Goal: Task Accomplishment & Management: Complete application form

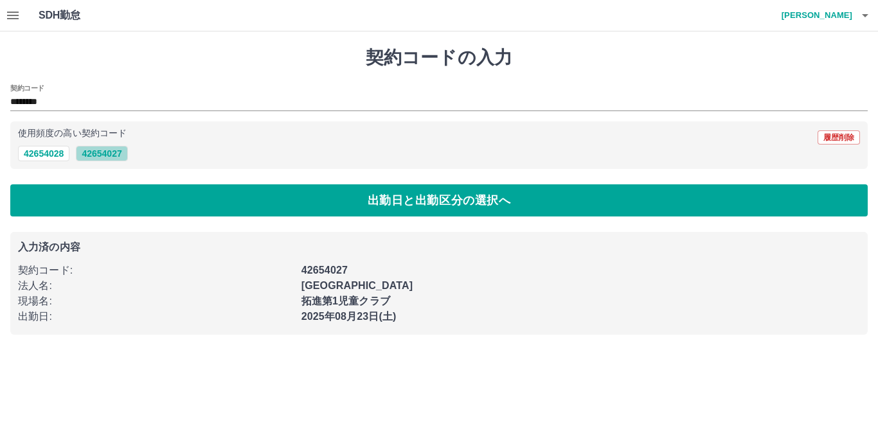
click at [100, 154] on button "42654027" at bounding box center [101, 153] width 51 height 15
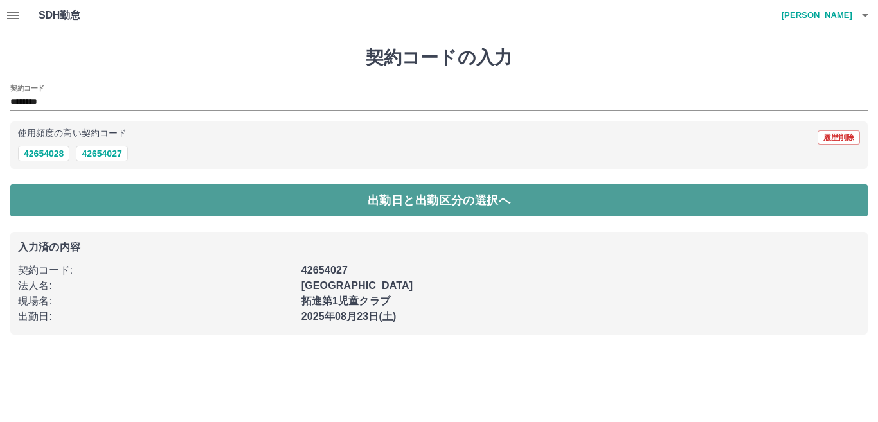
click at [283, 199] on button "出勤日と出勤区分の選択へ" at bounding box center [438, 200] width 857 height 32
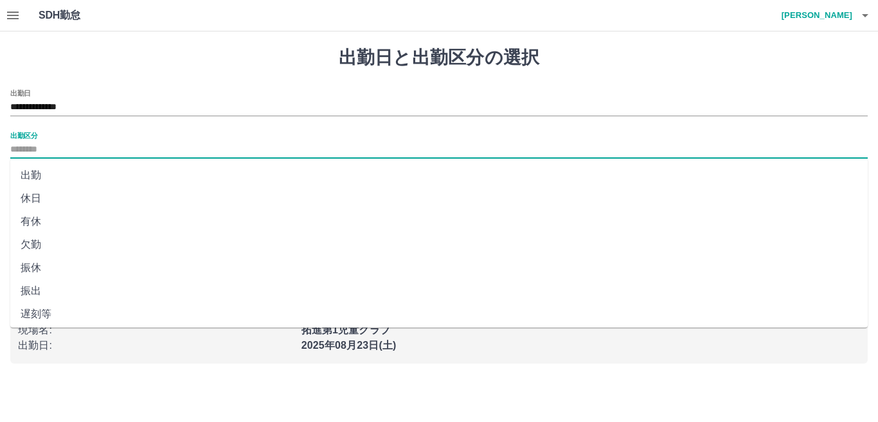
click at [42, 147] on input "出勤区分" at bounding box center [438, 150] width 857 height 16
click at [35, 177] on li "出勤" at bounding box center [438, 175] width 857 height 23
type input "**"
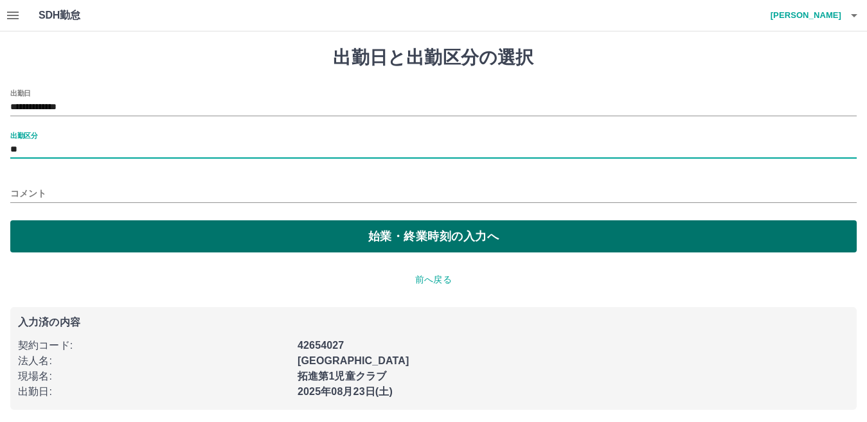
click at [287, 247] on button "始業・終業時刻の入力へ" at bounding box center [433, 236] width 846 height 32
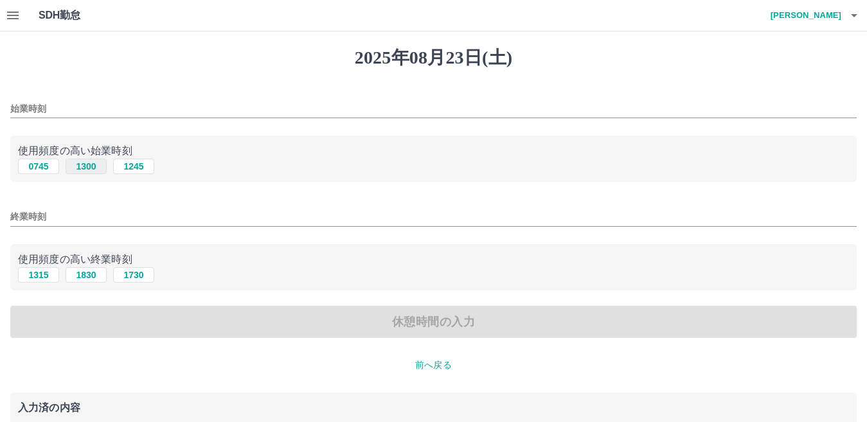
click at [84, 170] on button "1300" at bounding box center [86, 166] width 41 height 15
type input "****"
click at [82, 274] on button "1830" at bounding box center [86, 274] width 41 height 15
type input "****"
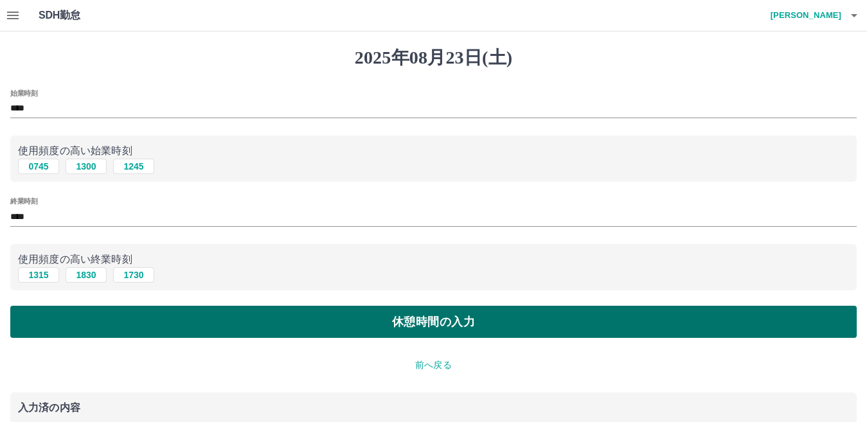
click at [328, 330] on button "休憩時間の入力" at bounding box center [433, 322] width 846 height 32
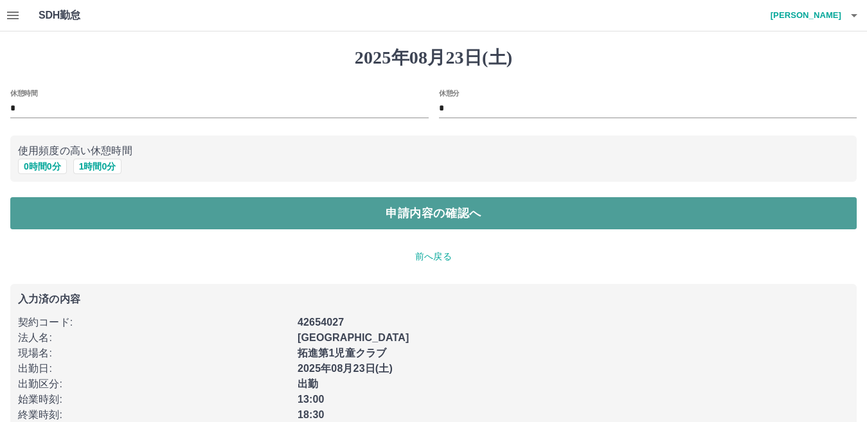
click at [387, 211] on button "申請内容の確認へ" at bounding box center [433, 213] width 846 height 32
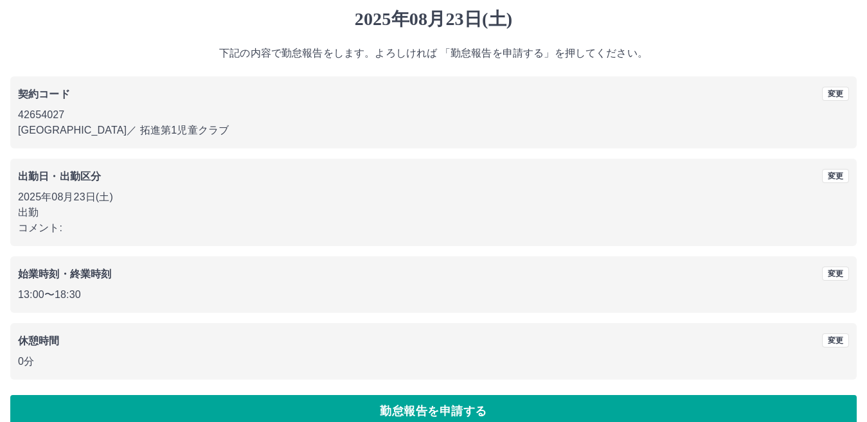
scroll to position [59, 0]
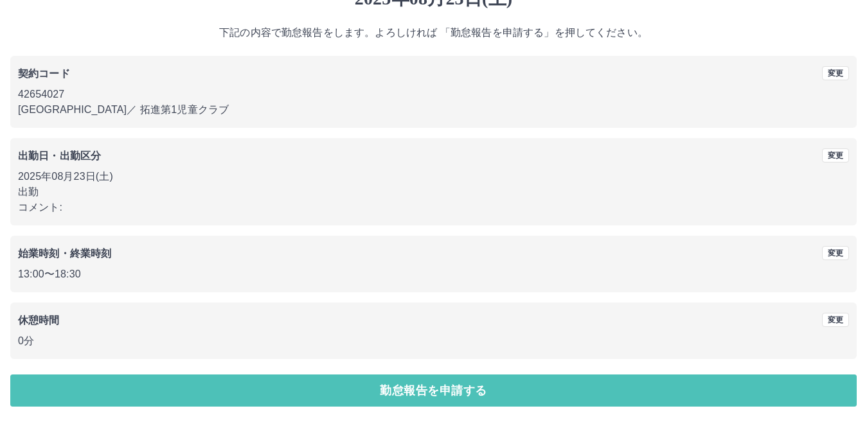
click at [441, 397] on button "勤怠報告を申請する" at bounding box center [433, 391] width 846 height 32
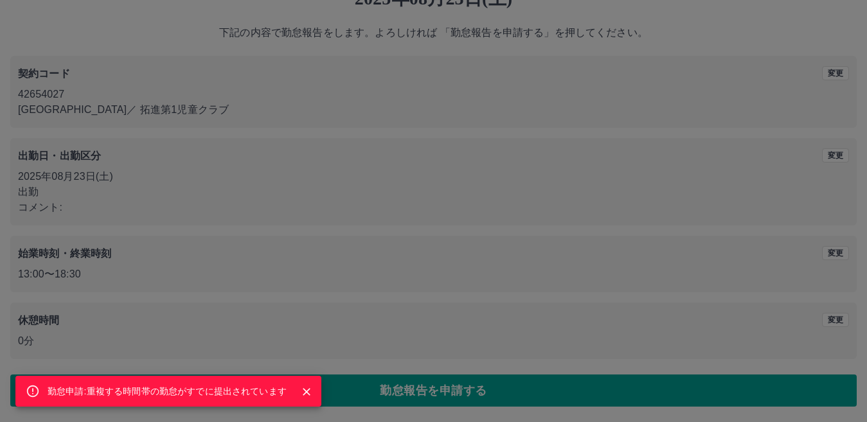
click at [313, 211] on div "勤怠申請:重複する時間帯の勤怠がすでに提出されています" at bounding box center [433, 211] width 867 height 422
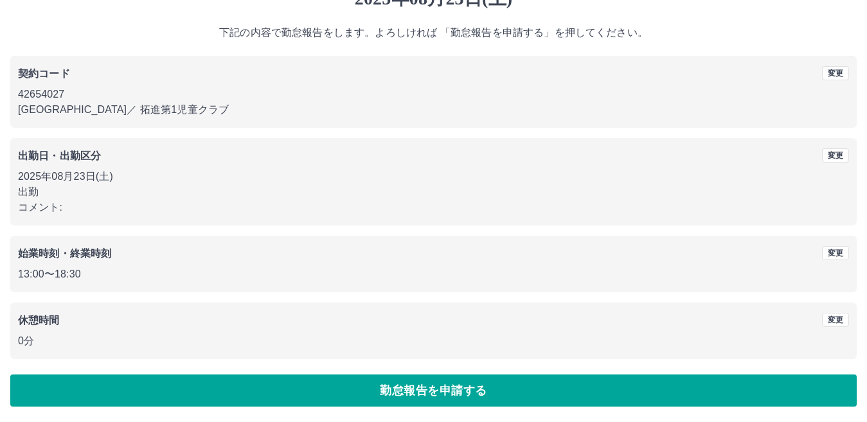
scroll to position [0, 0]
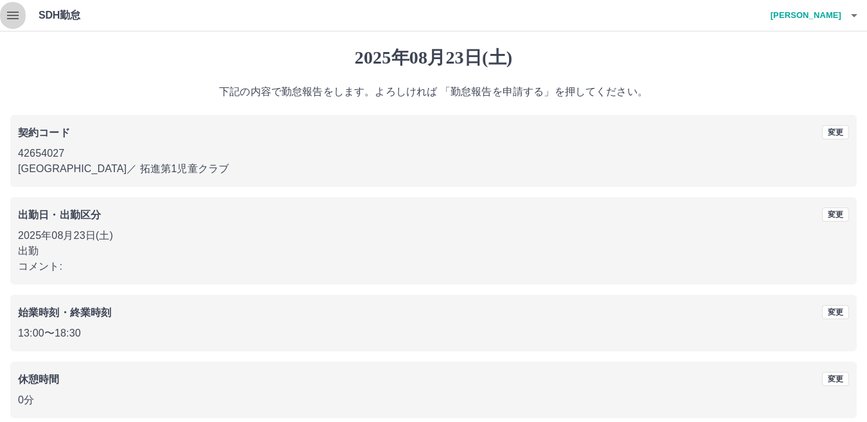
click at [12, 16] on icon "button" at bounding box center [13, 16] width 12 height 8
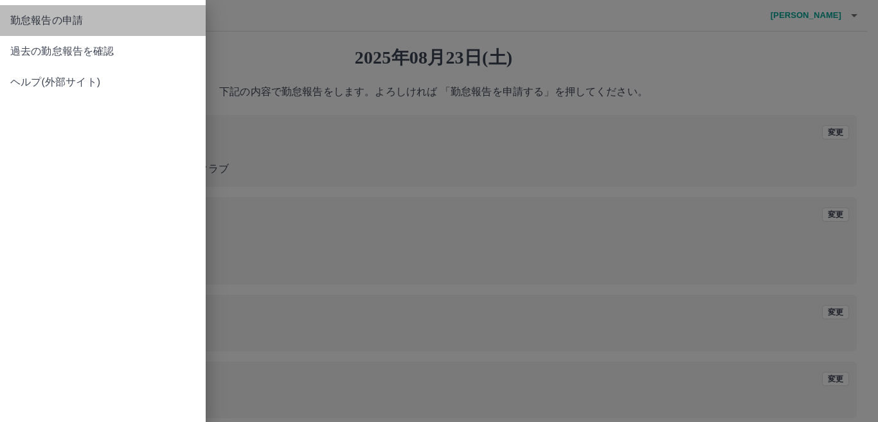
click at [55, 15] on span "勤怠報告の申請" at bounding box center [102, 20] width 185 height 15
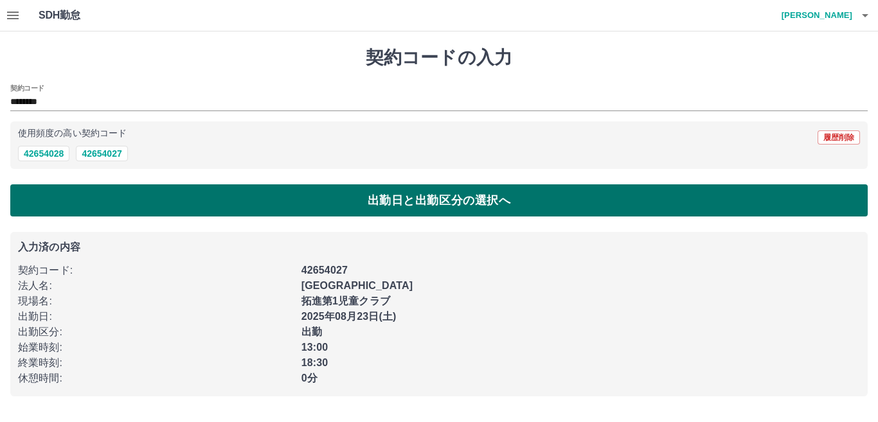
click at [248, 197] on button "出勤日と出勤区分の選択へ" at bounding box center [438, 200] width 857 height 32
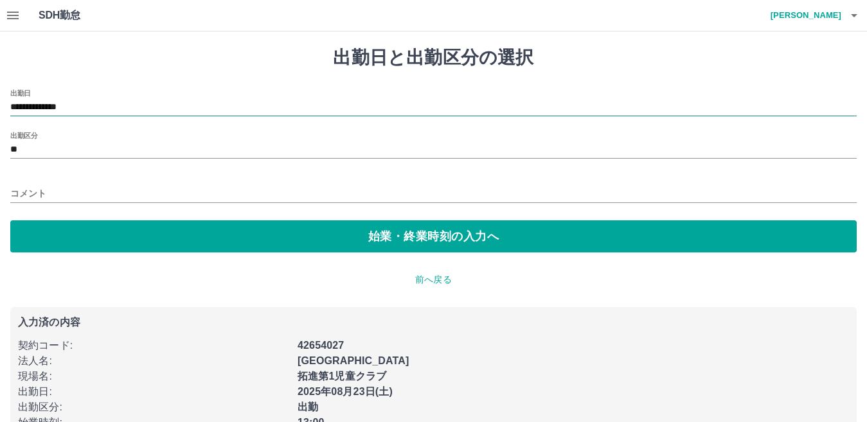
click at [100, 109] on input "**********" at bounding box center [433, 108] width 846 height 16
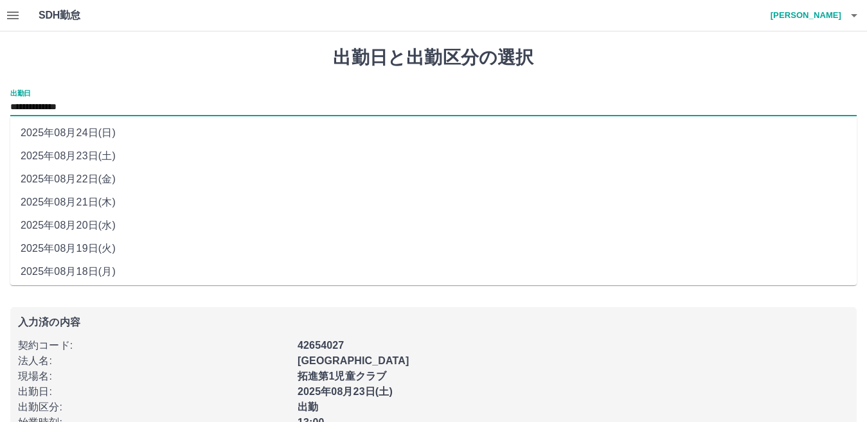
click at [106, 134] on li "2025年08月24日(日)" at bounding box center [433, 132] width 846 height 23
type input "**********"
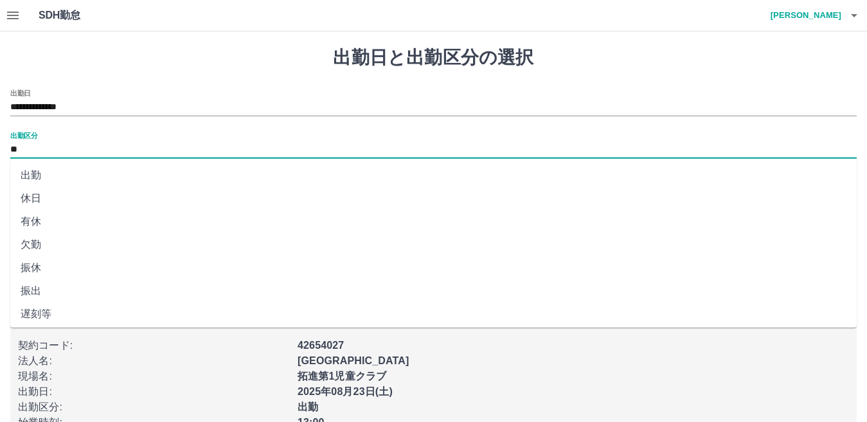
click at [39, 151] on input "**" at bounding box center [433, 150] width 846 height 16
click at [57, 287] on li "法定休" at bounding box center [433, 287] width 846 height 23
type input "***"
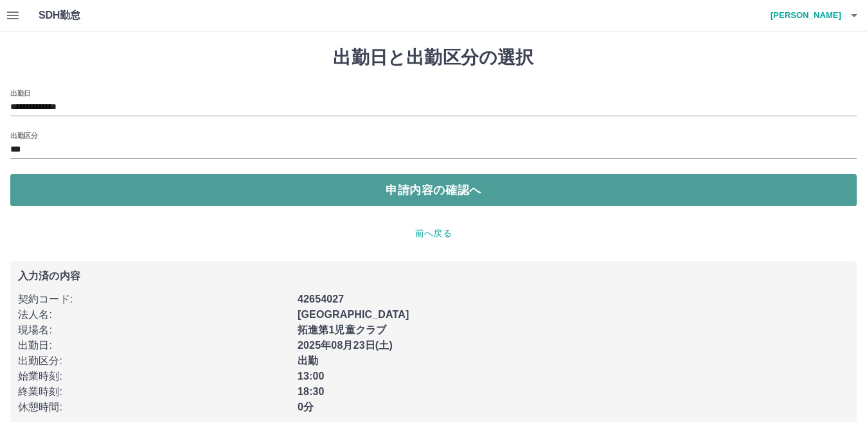
click at [401, 194] on button "申請内容の確認へ" at bounding box center [433, 190] width 846 height 32
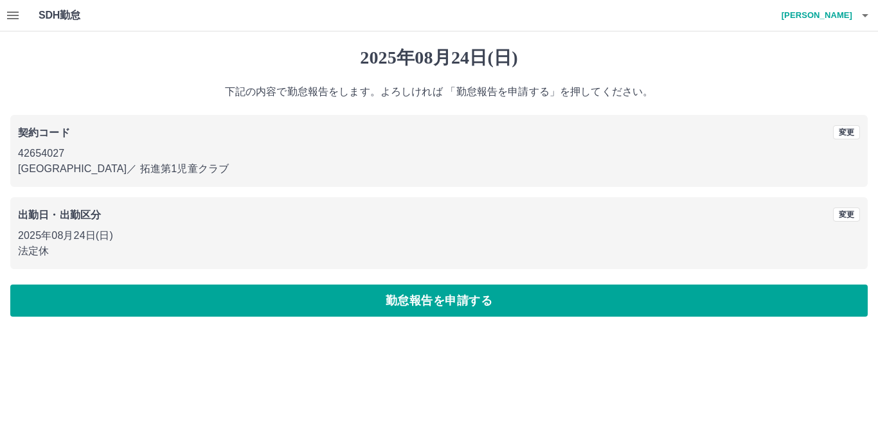
click at [19, 19] on icon "button" at bounding box center [12, 15] width 15 height 15
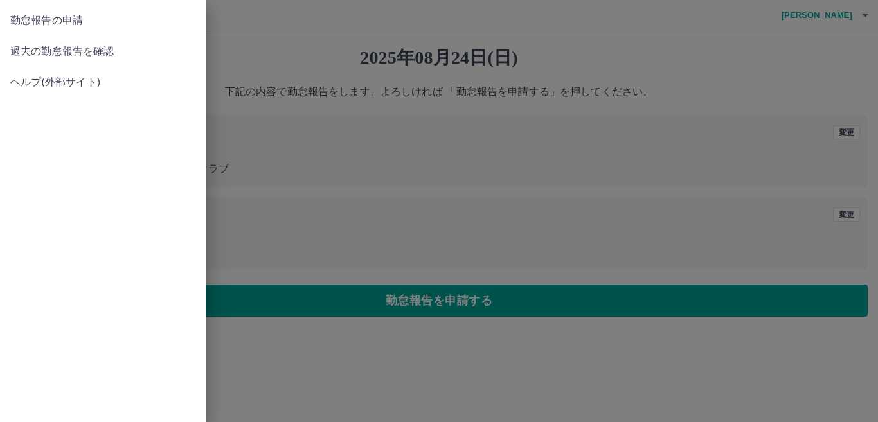
click at [31, 54] on span "過去の勤怠報告を確認" at bounding box center [102, 51] width 185 height 15
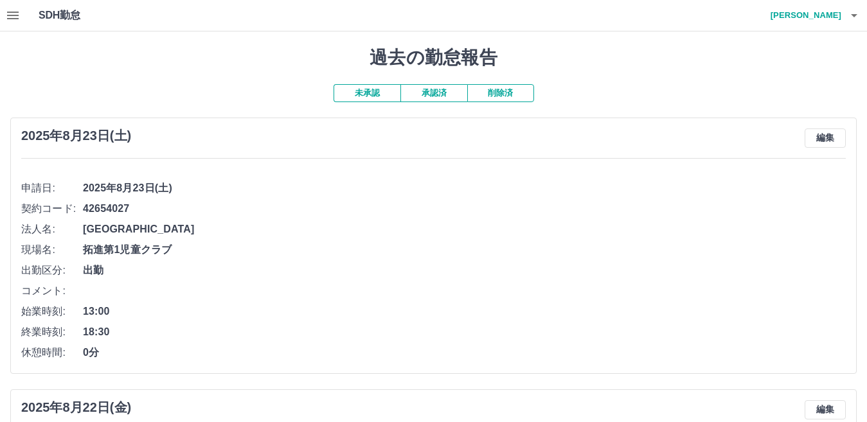
click at [19, 17] on icon "button" at bounding box center [12, 15] width 15 height 15
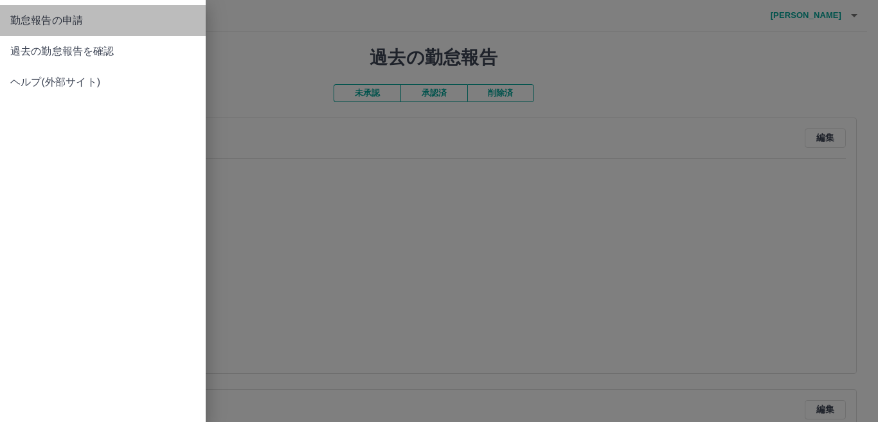
click at [53, 28] on span "勤怠報告の申請" at bounding box center [102, 20] width 185 height 15
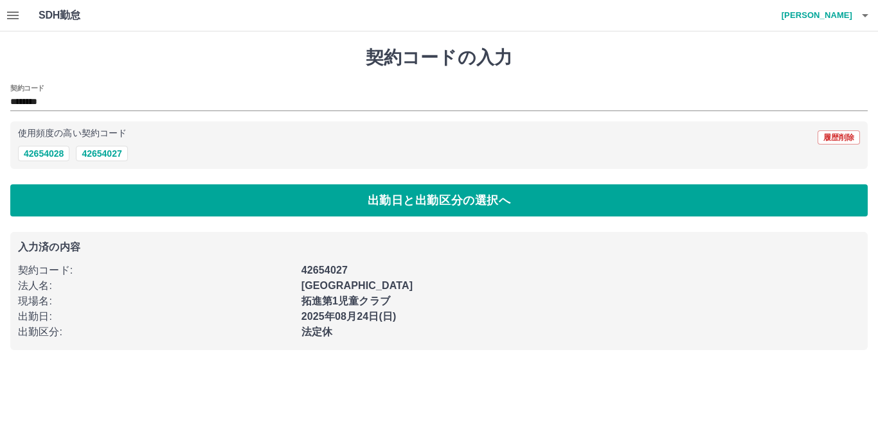
click at [304, 304] on div "2025年08月24日(日)" at bounding box center [577, 312] width 566 height 23
click at [8, 12] on icon "button" at bounding box center [13, 16] width 12 height 8
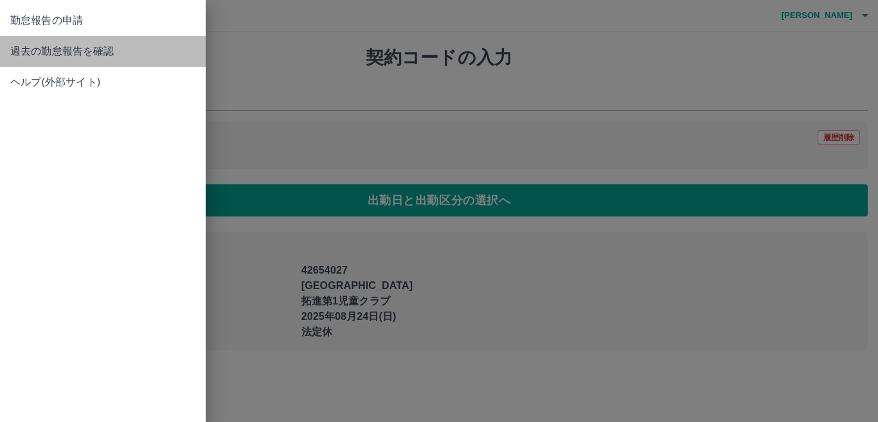
click at [41, 51] on span "過去の勤怠報告を確認" at bounding box center [102, 51] width 185 height 15
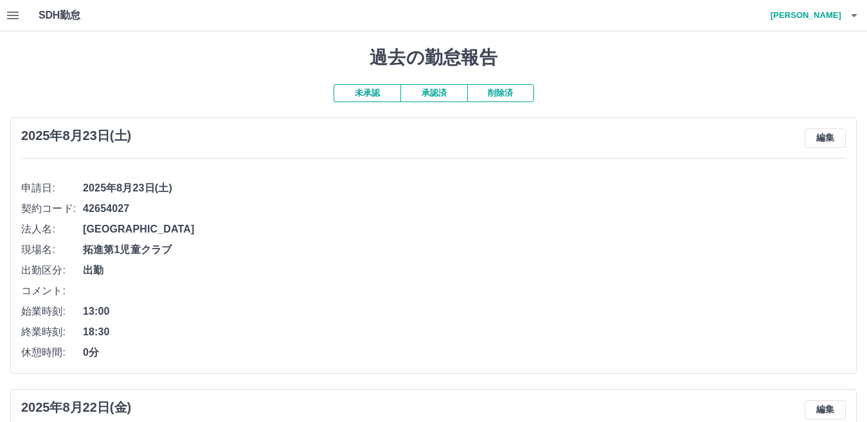
click at [366, 98] on button "未承認" at bounding box center [366, 93] width 67 height 18
click at [19, 16] on icon "button" at bounding box center [12, 15] width 15 height 15
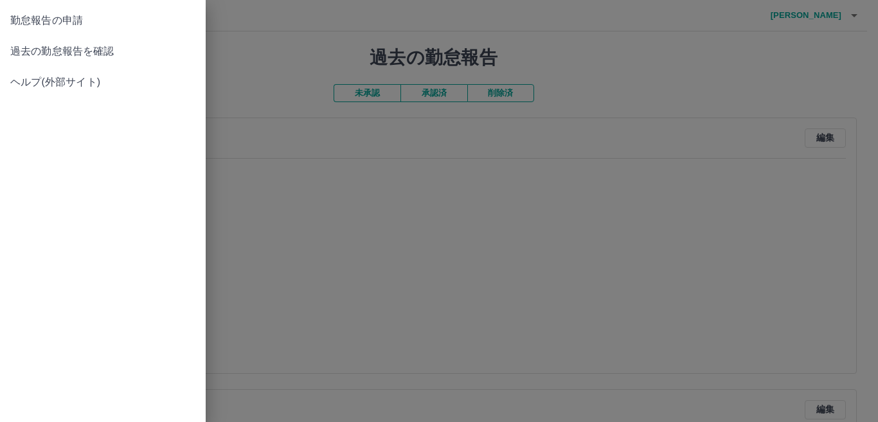
click at [99, 54] on span "過去の勤怠報告を確認" at bounding box center [102, 51] width 185 height 15
